Goal: Transaction & Acquisition: Purchase product/service

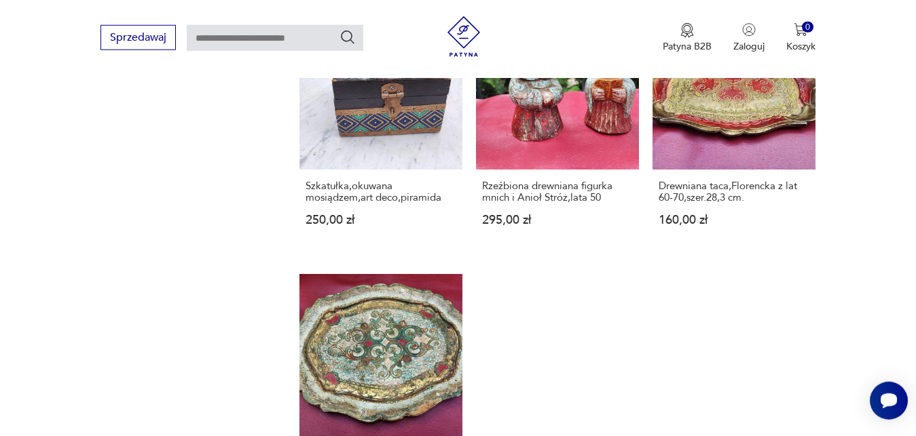
scroll to position [1561, 0]
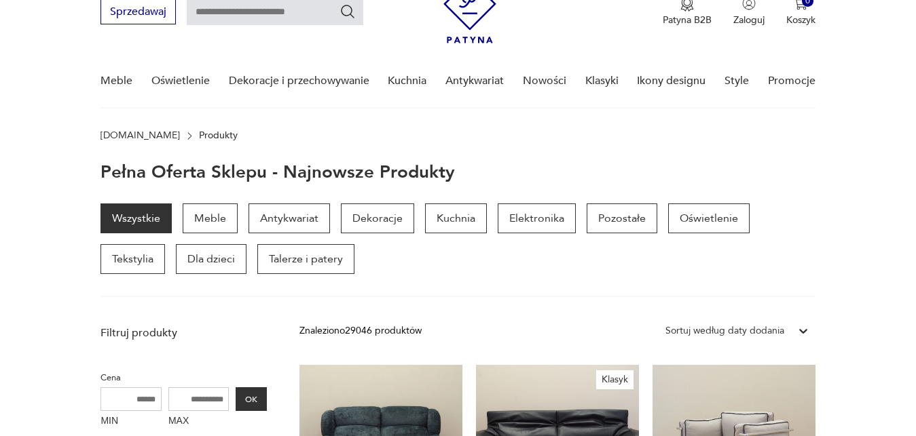
scroll to position [61, 0]
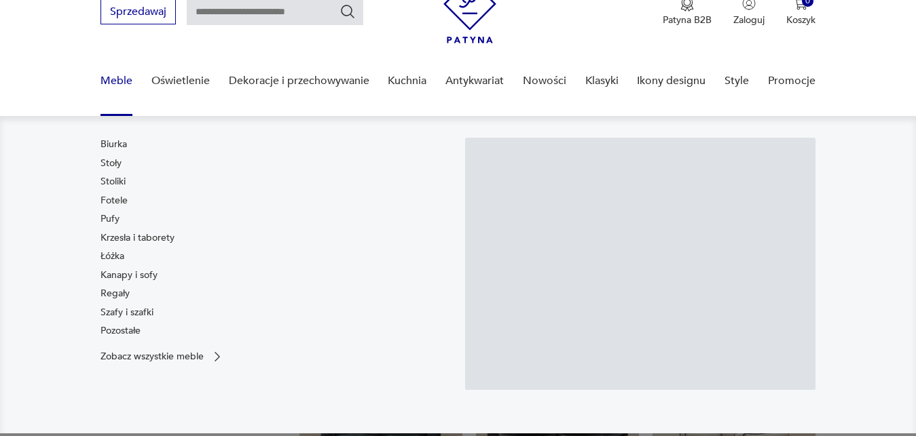
click at [117, 79] on link "Meble" at bounding box center [116, 81] width 32 height 52
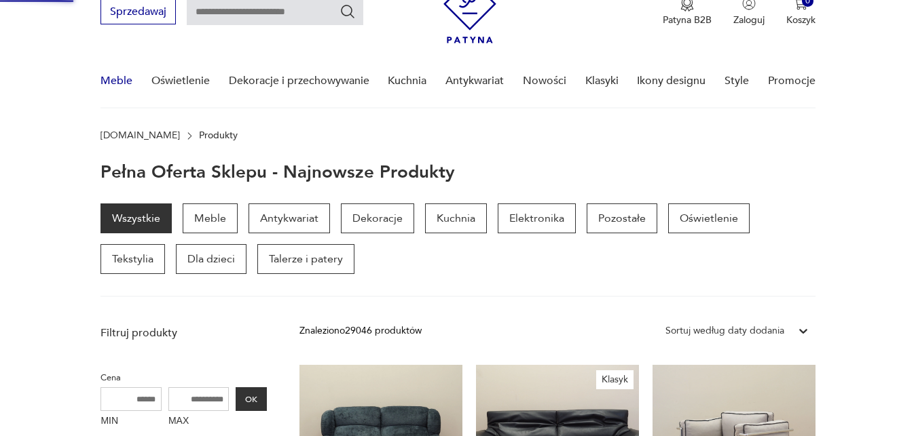
scroll to position [60, 0]
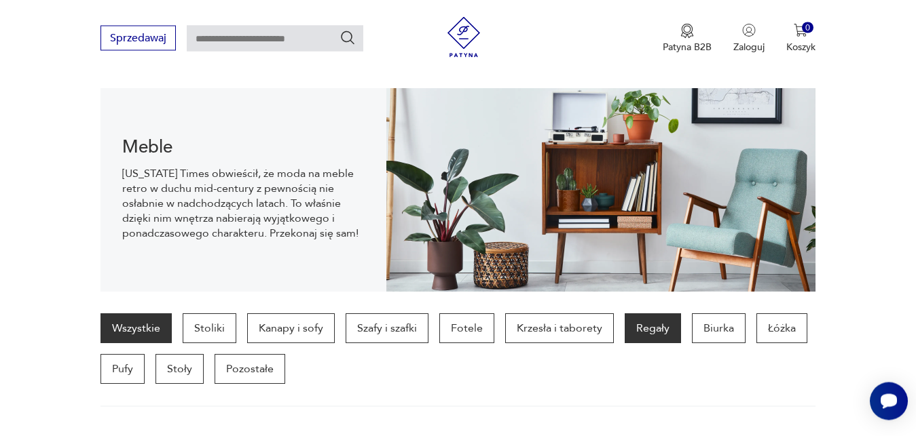
scroll to position [135, 0]
click at [652, 331] on p "Regały" at bounding box center [652, 329] width 56 height 30
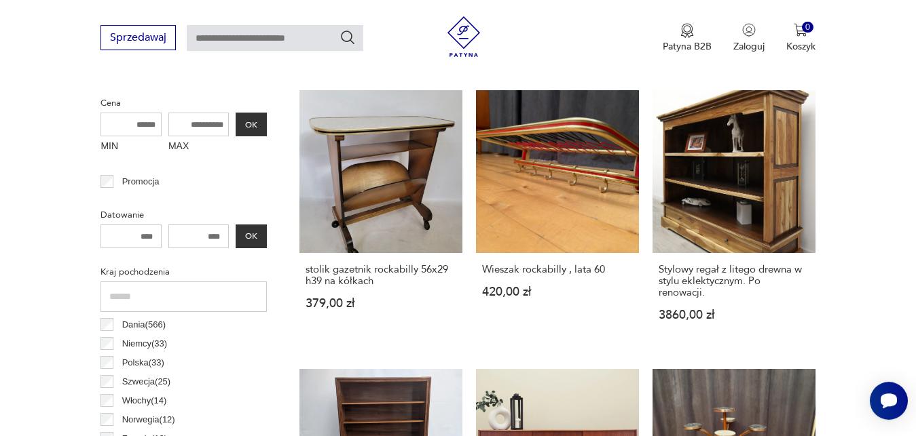
scroll to position [499, 0]
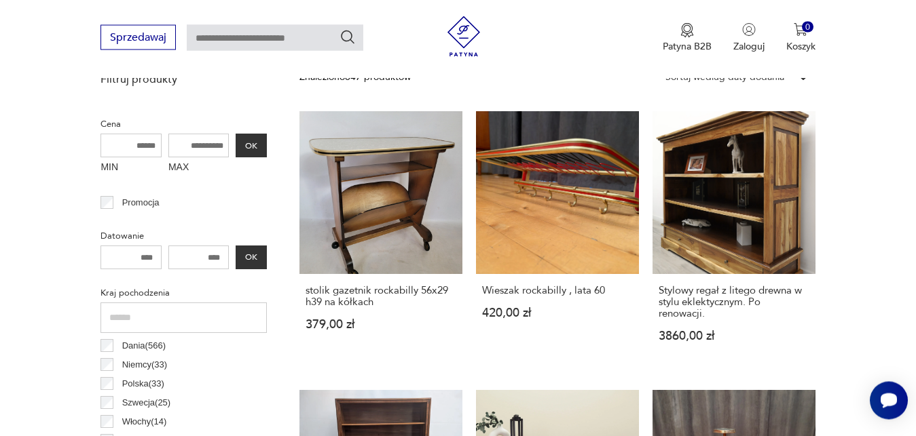
click at [135, 142] on input "MIN" at bounding box center [130, 146] width 61 height 24
type input "****"
click at [192, 149] on input "MAX" at bounding box center [198, 146] width 61 height 24
click at [248, 146] on button "OK" at bounding box center [251, 146] width 31 height 24
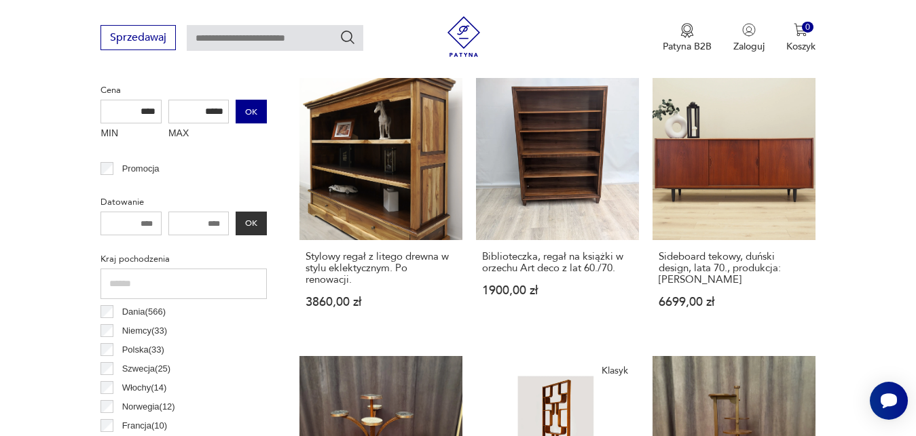
scroll to position [499, 0]
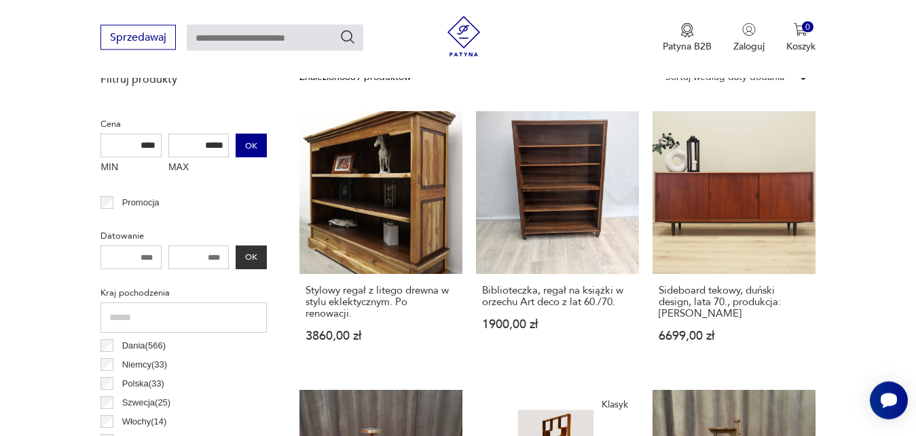
click at [250, 151] on button "OK" at bounding box center [251, 146] width 31 height 24
click at [250, 146] on button "OK" at bounding box center [251, 146] width 31 height 24
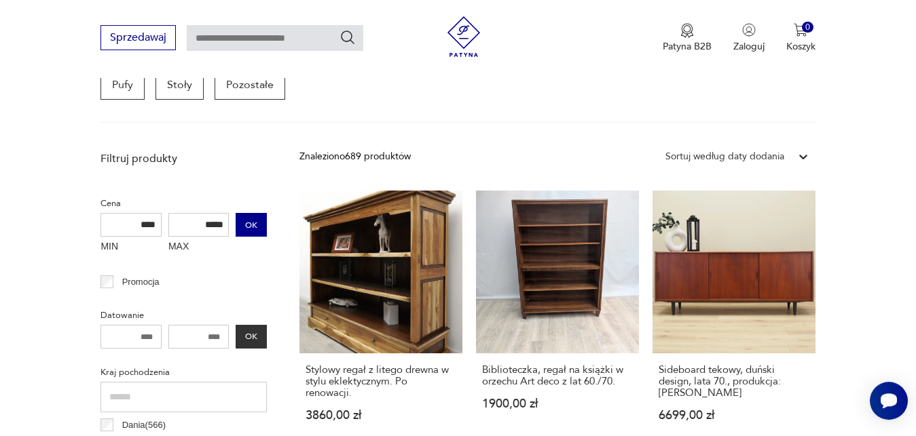
scroll to position [418, 0]
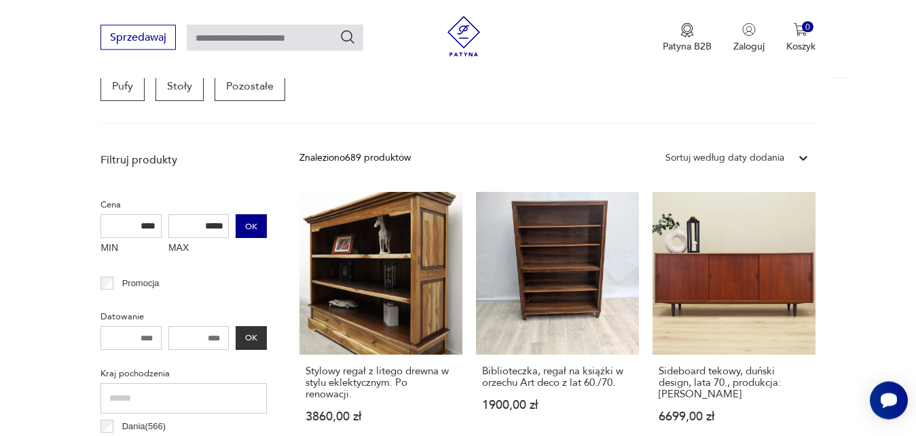
drag, startPoint x: 920, startPoint y: 6, endPoint x: 799, endPoint y: 159, distance: 195.2
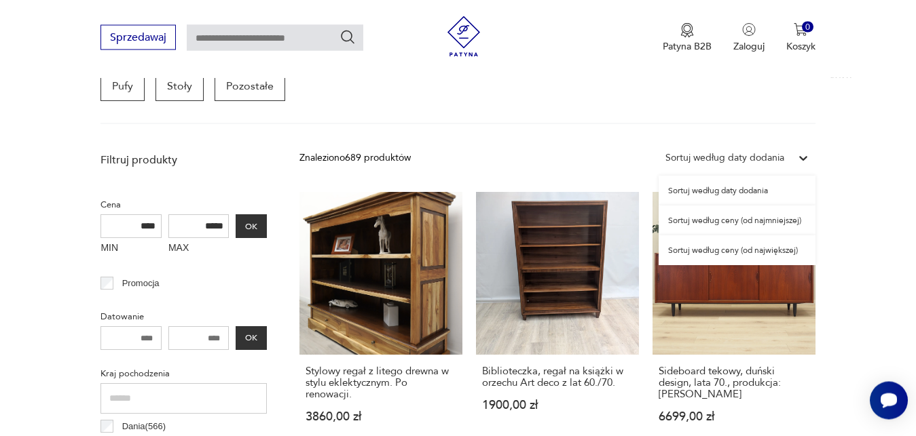
click at [799, 159] on icon at bounding box center [803, 159] width 14 height 14
click at [774, 251] on div "Sortuj według ceny (od największej)" at bounding box center [736, 251] width 157 height 30
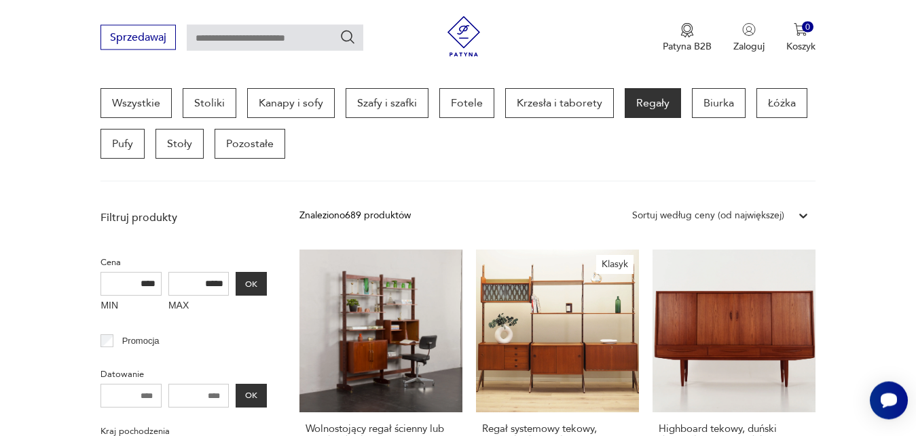
scroll to position [361, 0]
click at [221, 284] on input "*****" at bounding box center [198, 284] width 61 height 24
type input "****"
click at [249, 284] on button "OK" at bounding box center [251, 284] width 31 height 24
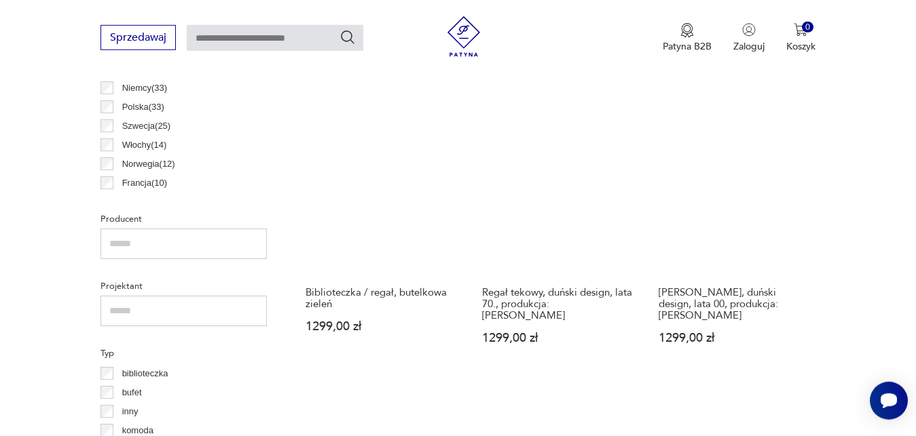
scroll to position [776, 0]
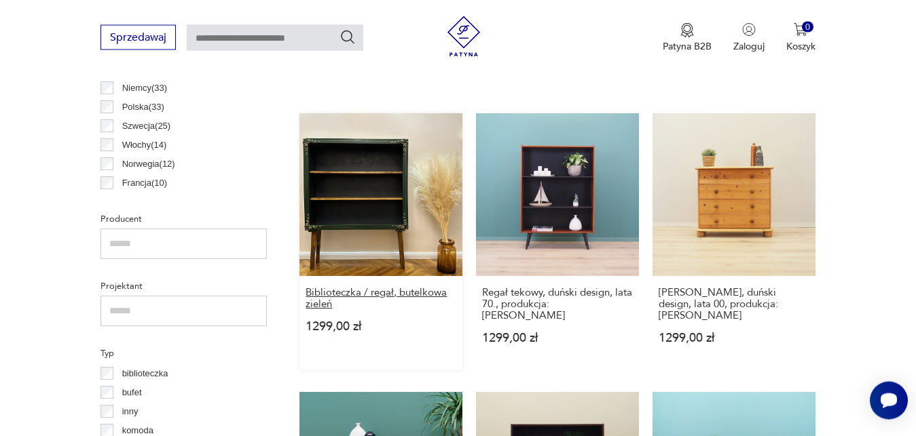
click at [403, 288] on h3 "Biblioteczka / regał, butelkowa zieleń" at bounding box center [380, 299] width 151 height 23
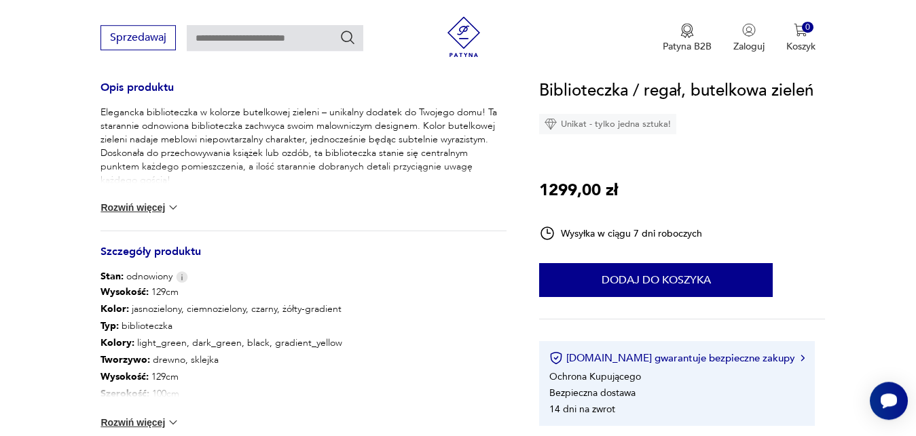
scroll to position [588, 0]
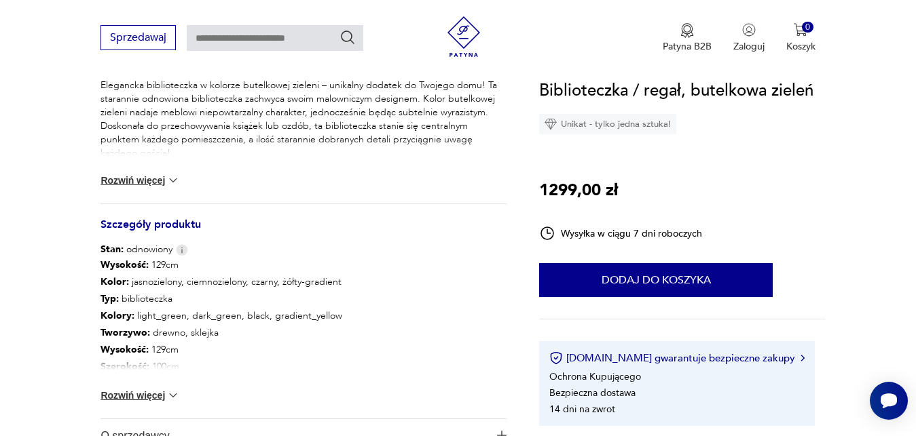
click at [153, 393] on button "Rozwiń więcej" at bounding box center [139, 396] width 79 height 14
